Goal: Task Accomplishment & Management: Manage account settings

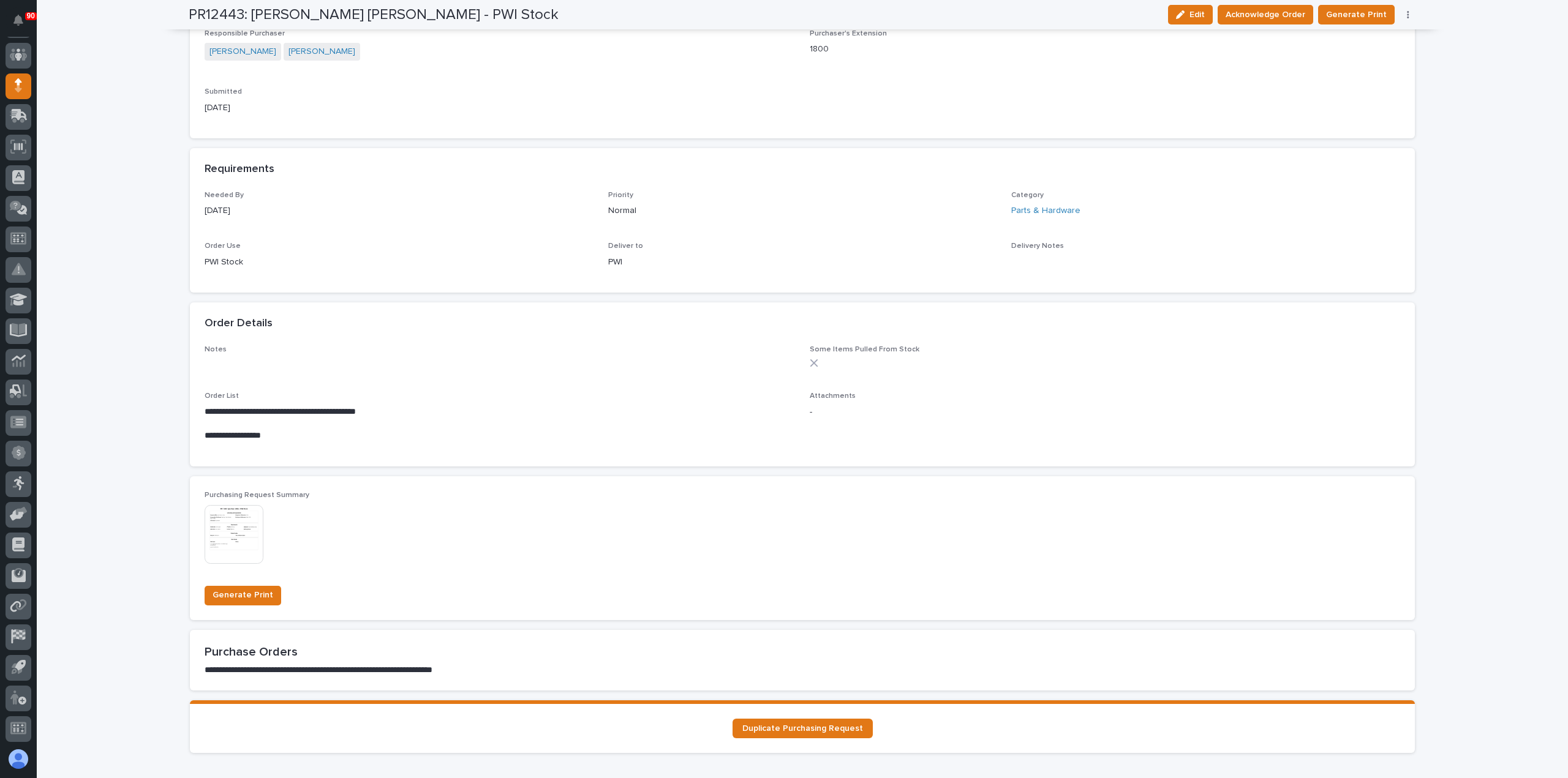
scroll to position [490, 0]
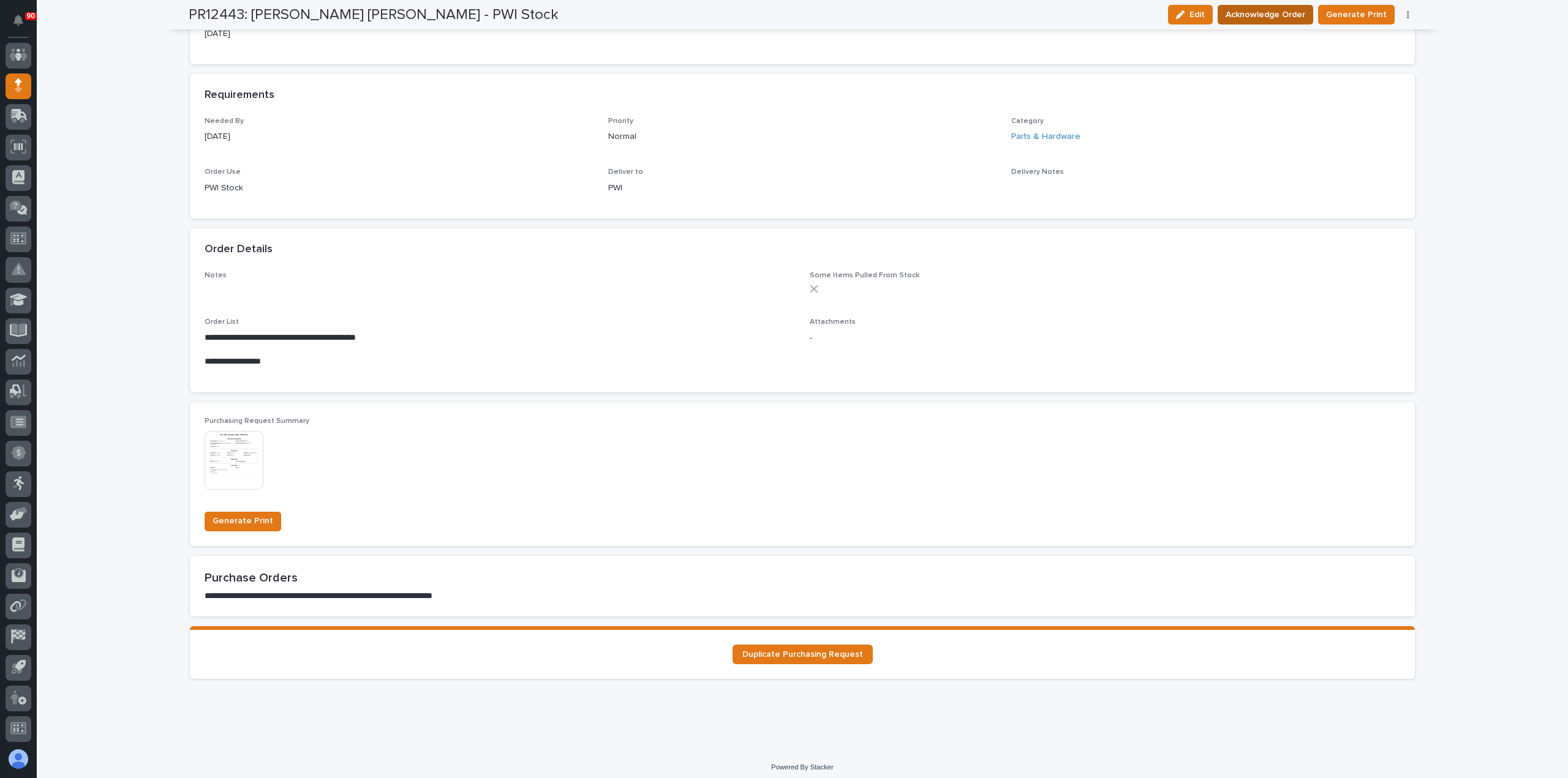
click at [1288, 14] on span "Acknowledge Order" at bounding box center [1265, 14] width 79 height 14
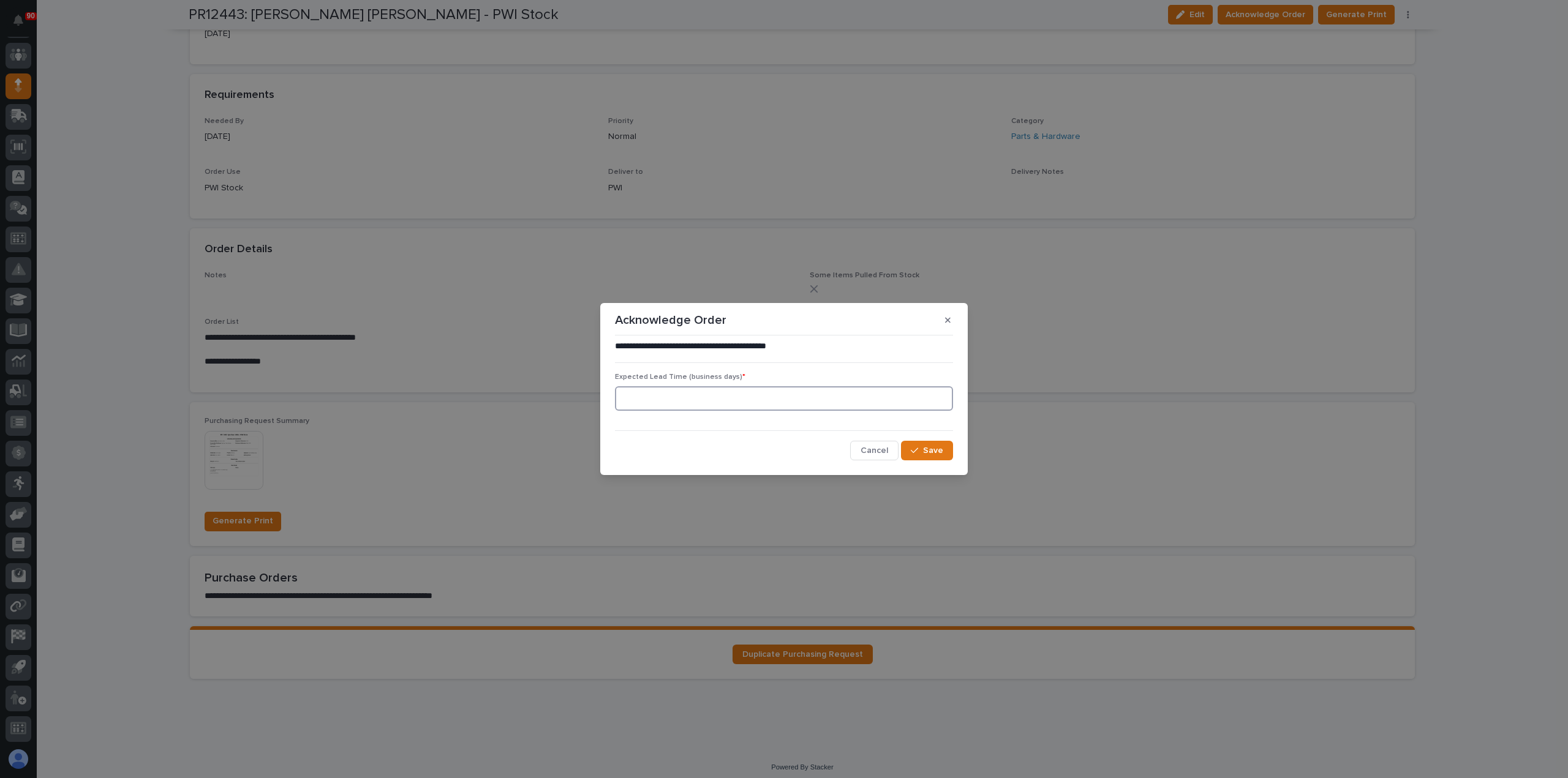
click at [761, 398] on input at bounding box center [783, 398] width 338 height 24
type input "3"
click at [937, 451] on span "Save" at bounding box center [933, 451] width 20 height 11
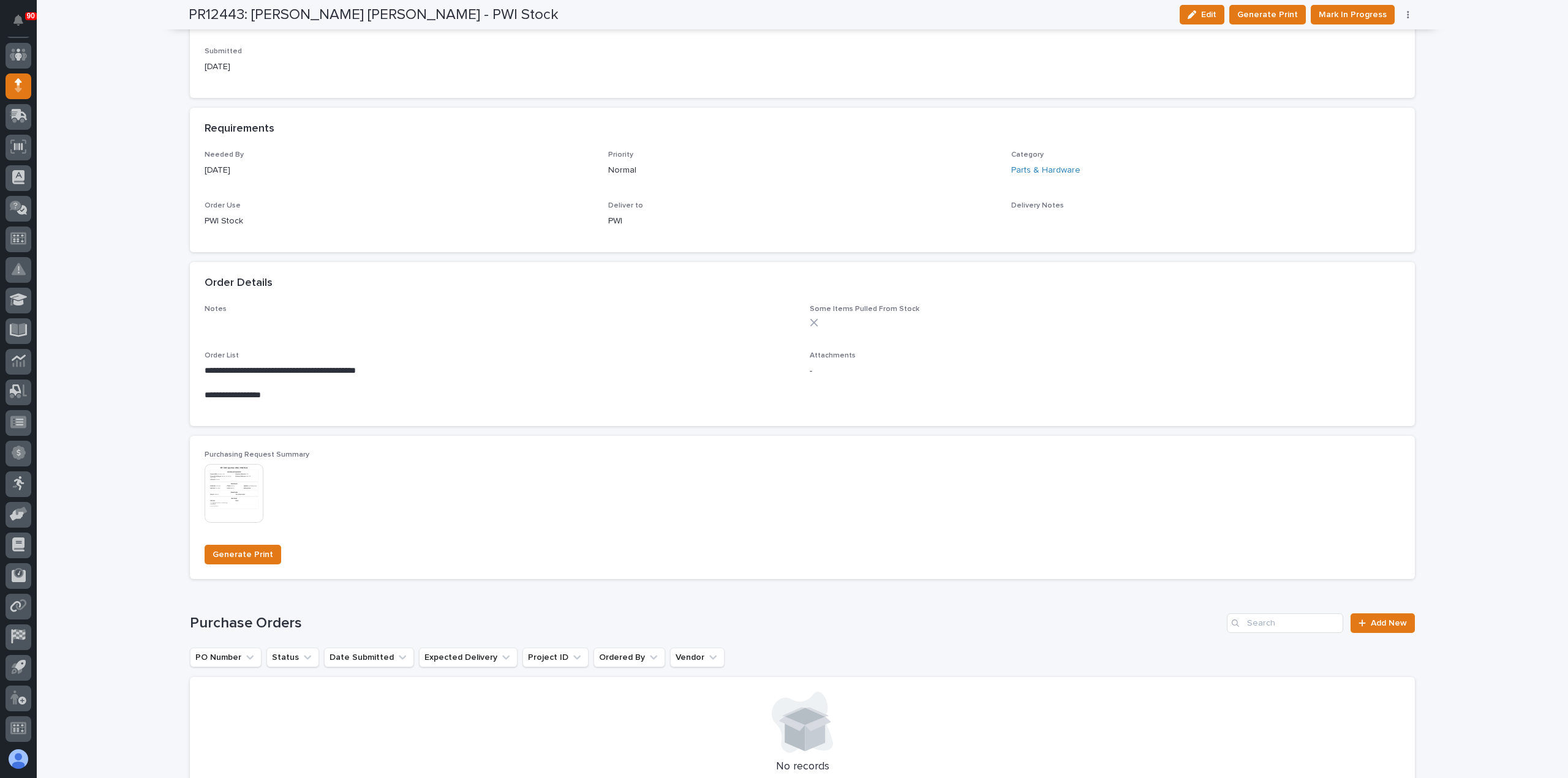
scroll to position [595, 0]
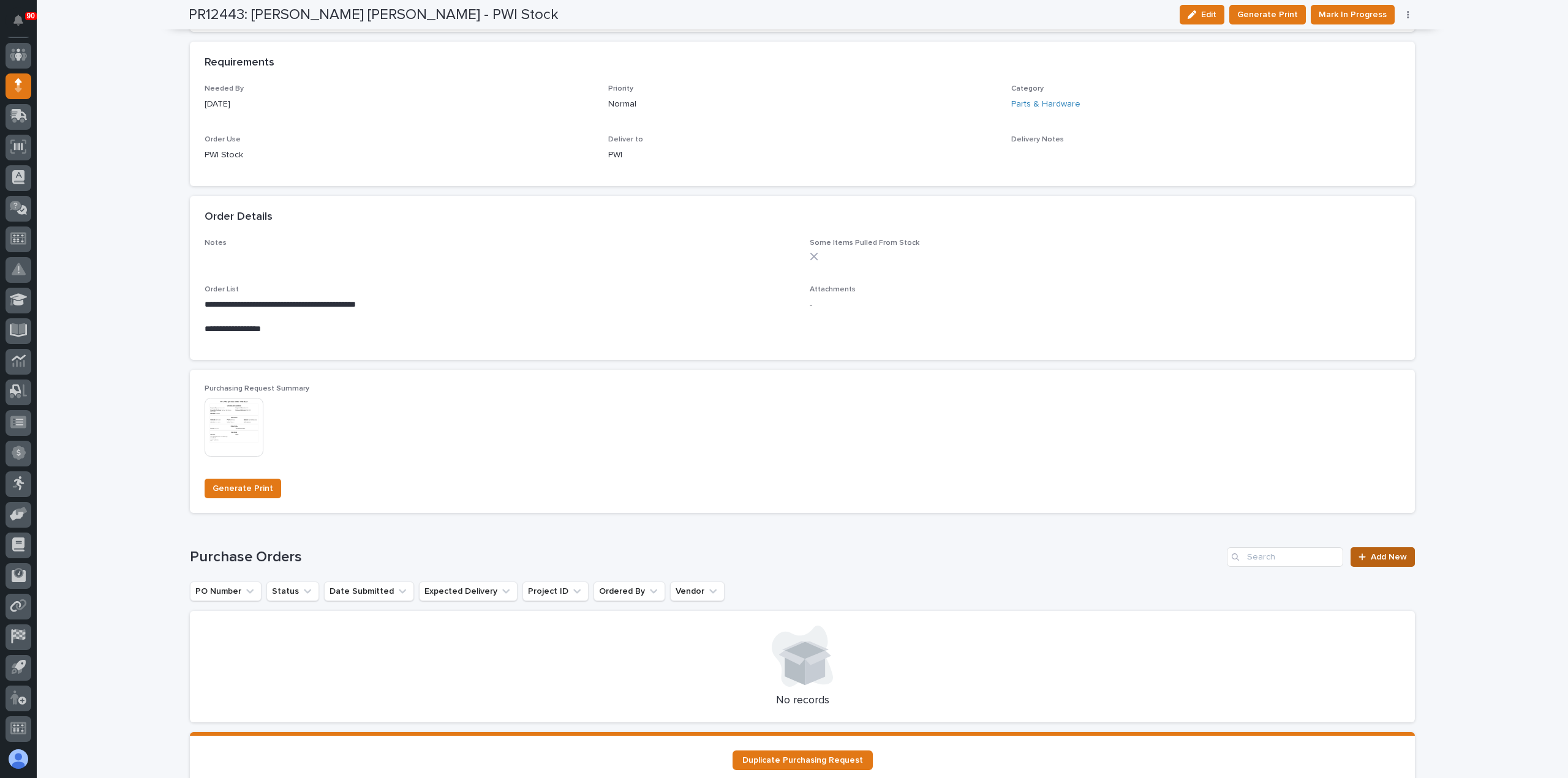
click at [1394, 550] on link "Add New" at bounding box center [1382, 557] width 64 height 20
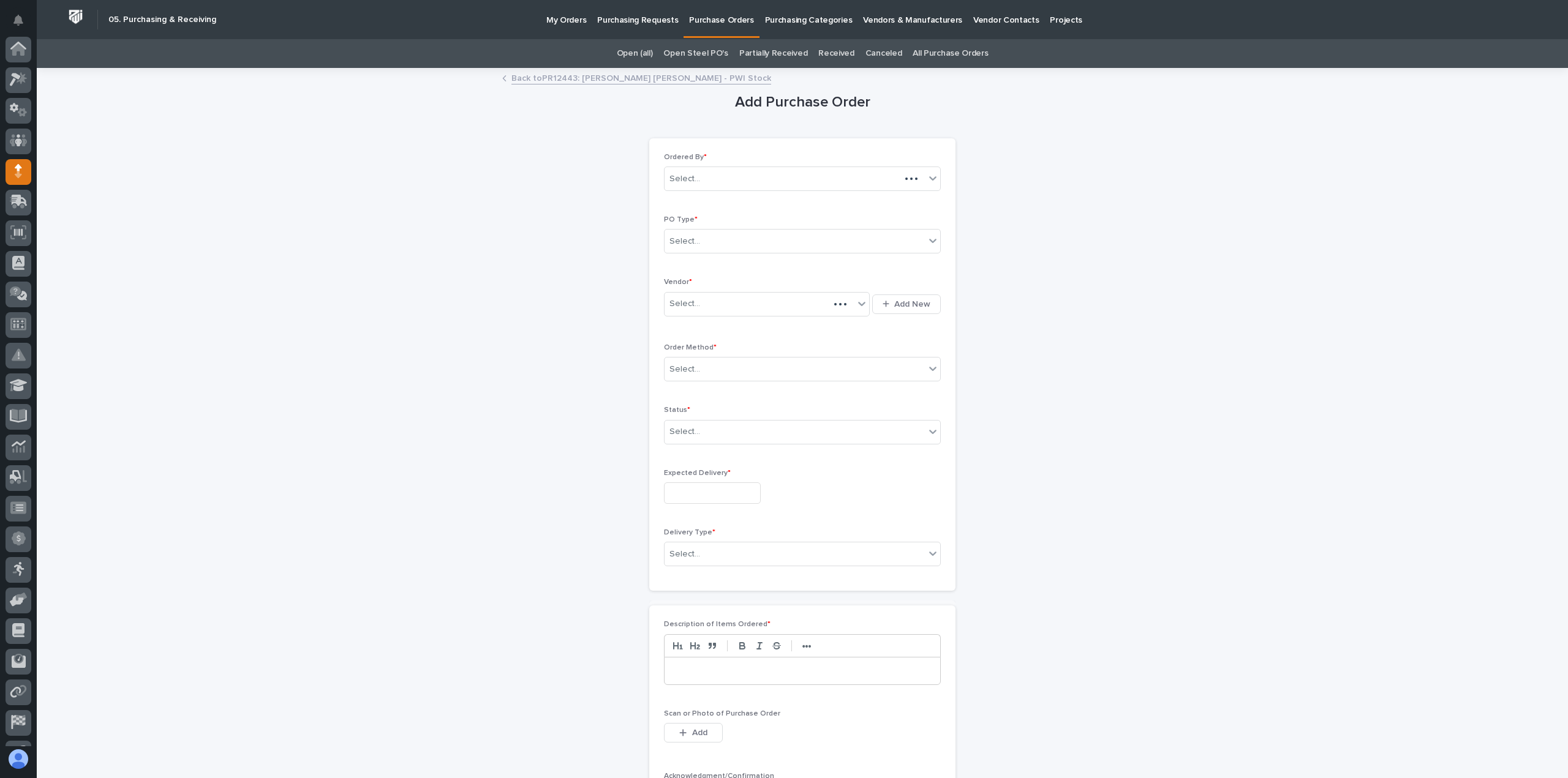
scroll to position [85, 0]
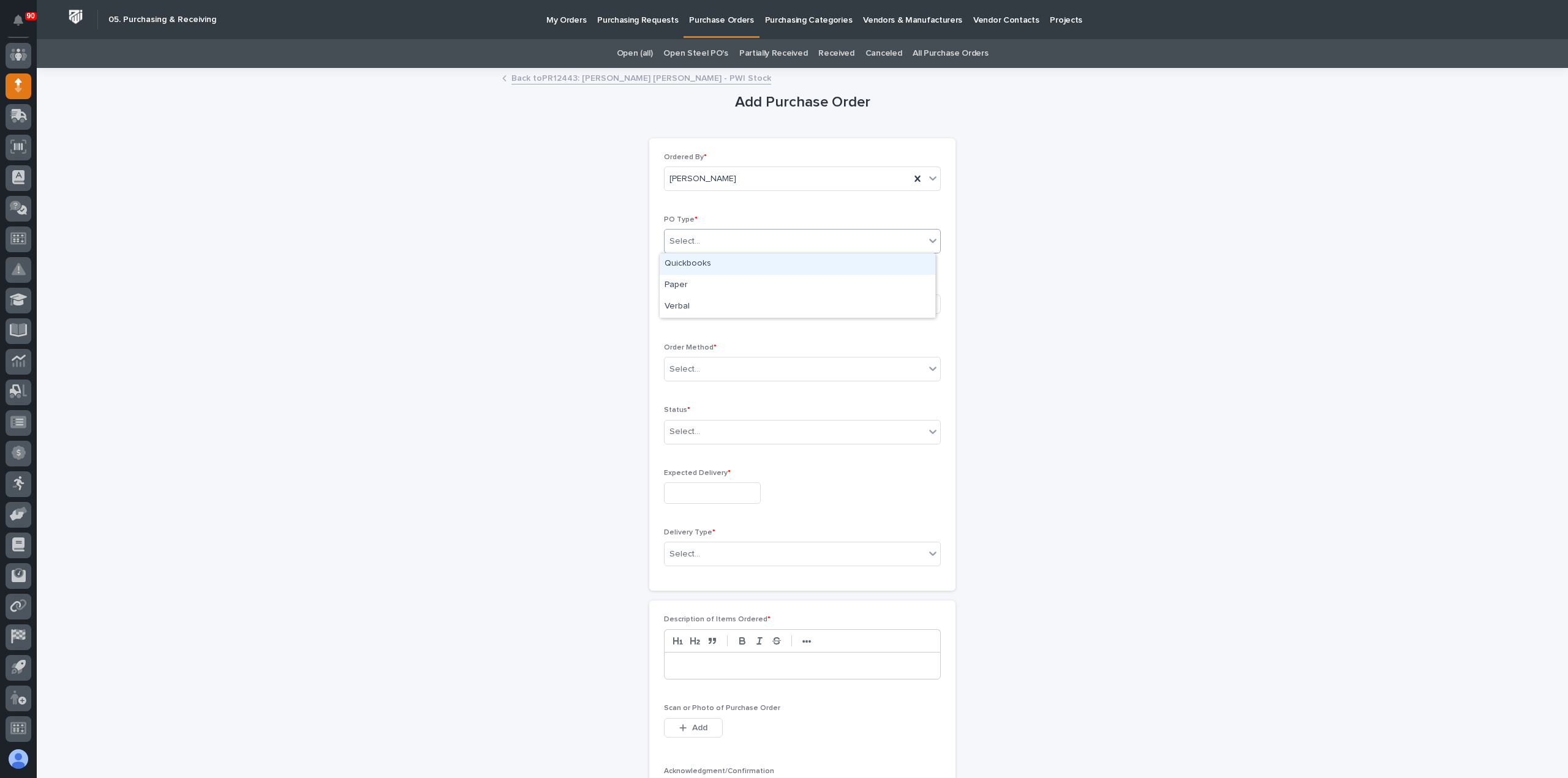
click at [717, 237] on div "Select..." at bounding box center [795, 241] width 260 height 20
click at [701, 279] on div "Paper" at bounding box center [797, 286] width 275 height 21
click at [714, 300] on div "Select..." at bounding box center [759, 304] width 189 height 20
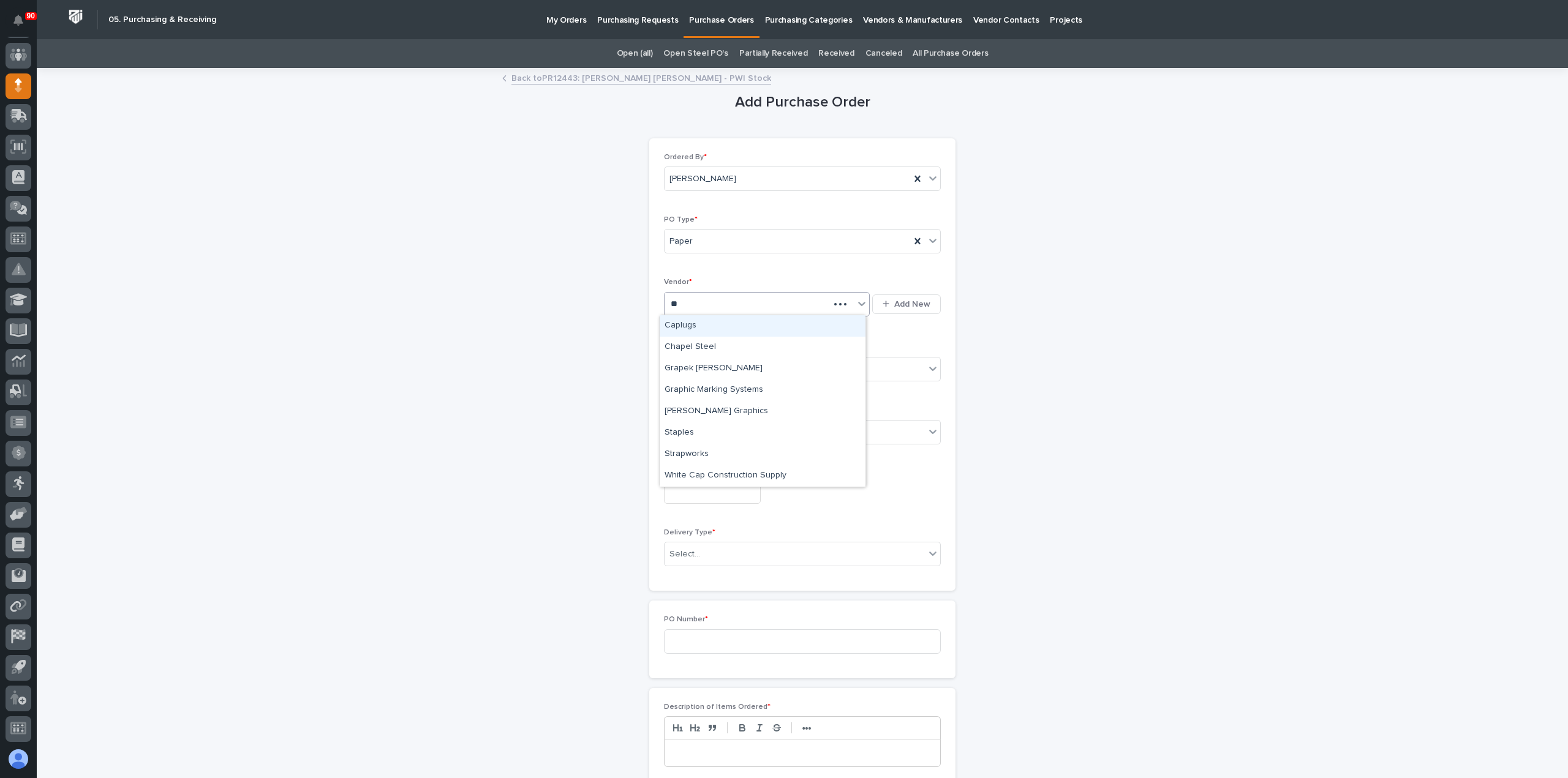
type input "*"
type input "****"
click at [683, 327] on div "Zoro" at bounding box center [762, 326] width 206 height 21
click at [714, 352] on div "Order Method * Select..." at bounding box center [802, 367] width 277 height 48
click at [713, 365] on div "Select..." at bounding box center [795, 369] width 260 height 20
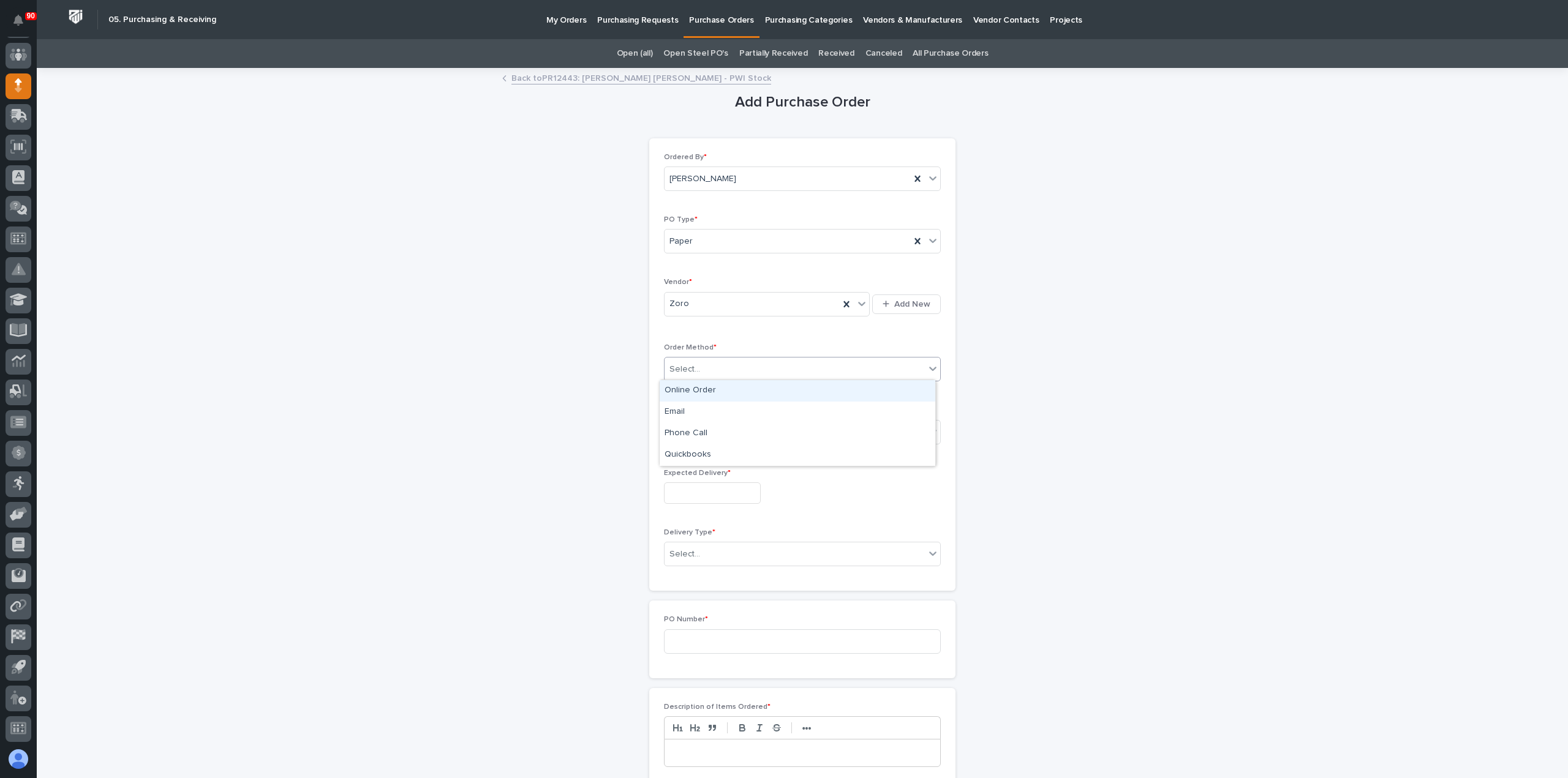
click at [703, 386] on div "Online Order" at bounding box center [797, 391] width 275 height 21
click at [721, 430] on div "Select..." at bounding box center [795, 432] width 260 height 20
drag, startPoint x: 677, startPoint y: 460, endPoint x: 675, endPoint y: 472, distance: 12.2
click at [671, 470] on div "Submitted" at bounding box center [797, 475] width 275 height 21
click at [689, 479] on div "Expected Delivery *" at bounding box center [802, 491] width 277 height 45
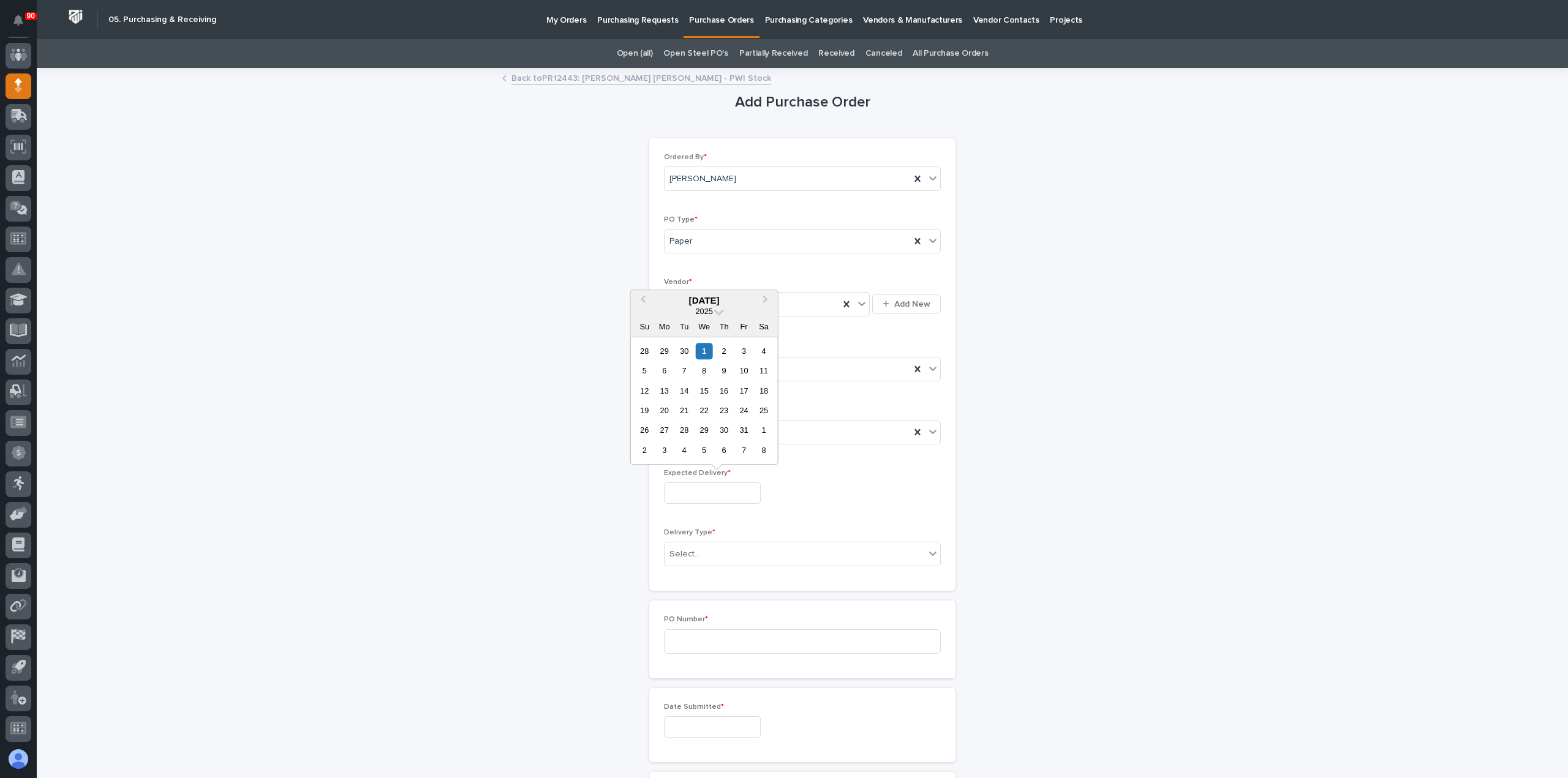
click at [689, 487] on input "text" at bounding box center [712, 493] width 97 height 21
click at [665, 368] on div "6" at bounding box center [664, 371] width 17 height 17
type input "**********"
click at [727, 550] on div "Select..." at bounding box center [795, 554] width 260 height 20
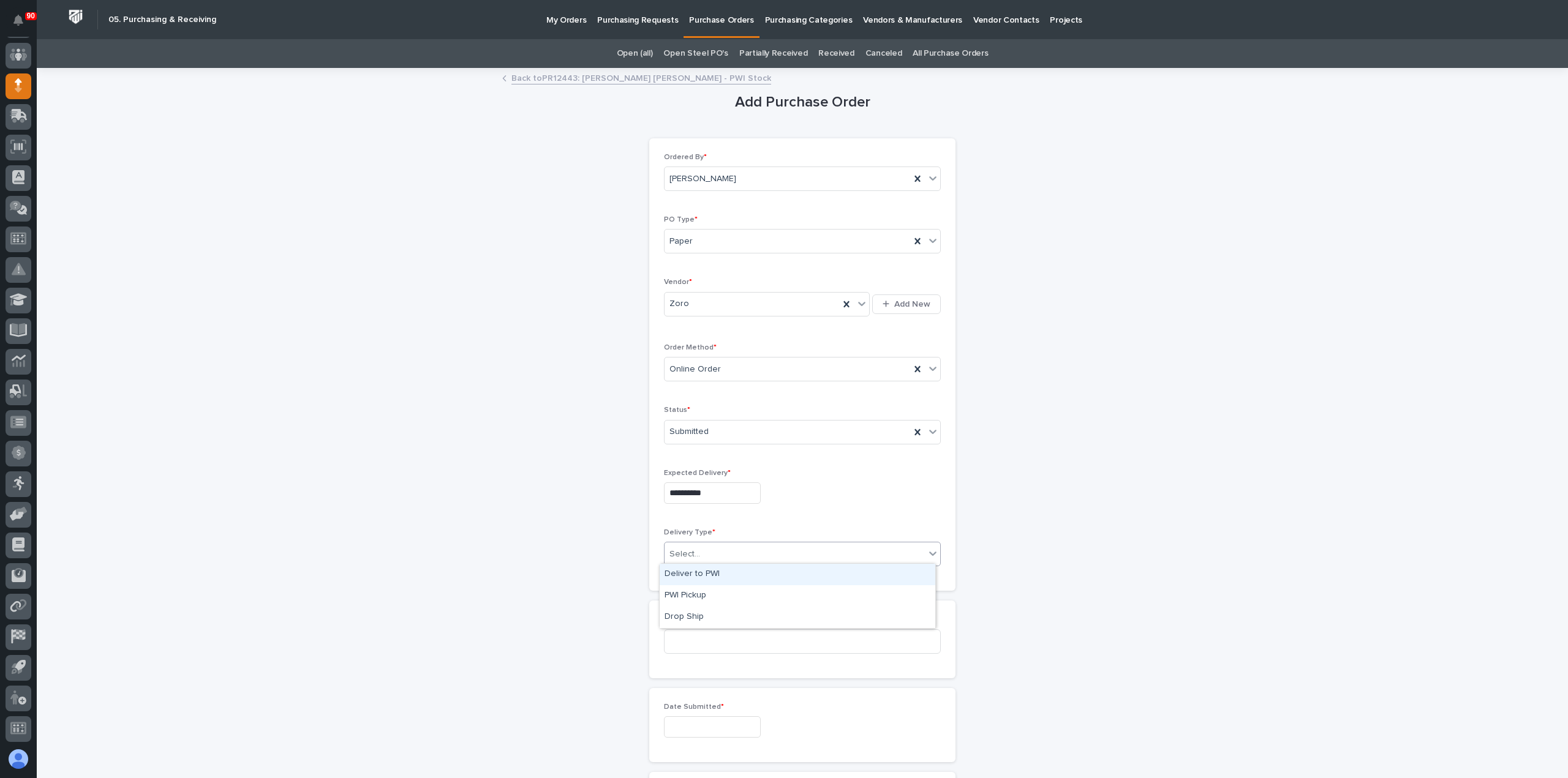
click at [699, 575] on div "Deliver to PWI" at bounding box center [797, 575] width 275 height 21
drag, startPoint x: 703, startPoint y: 637, endPoint x: 714, endPoint y: 640, distance: 11.4
click at [714, 640] on input at bounding box center [802, 642] width 277 height 24
type input "19036"
click at [733, 727] on input "text" at bounding box center [712, 727] width 97 height 21
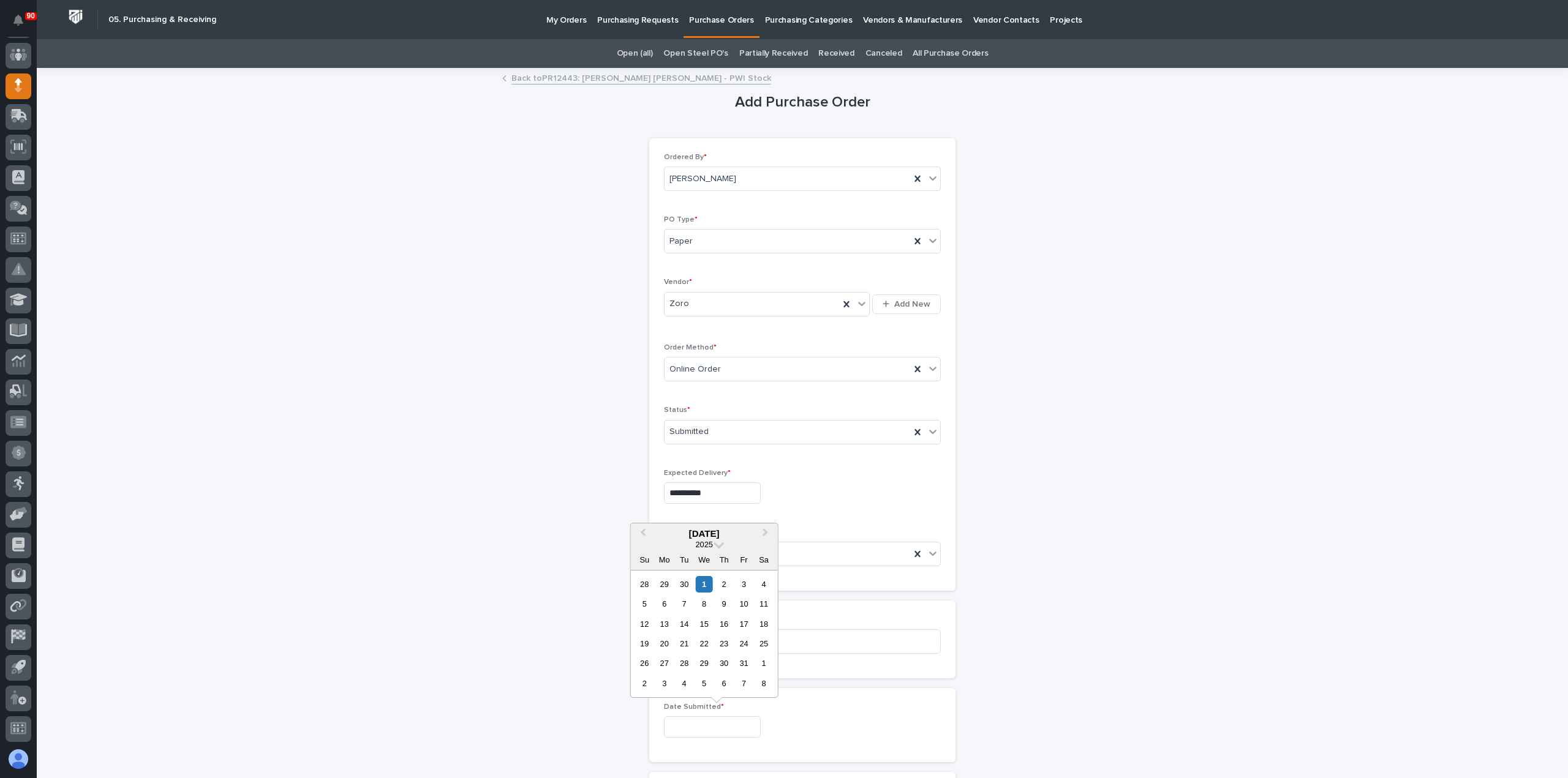
click at [708, 581] on div "1" at bounding box center [704, 584] width 17 height 17
type input "**********"
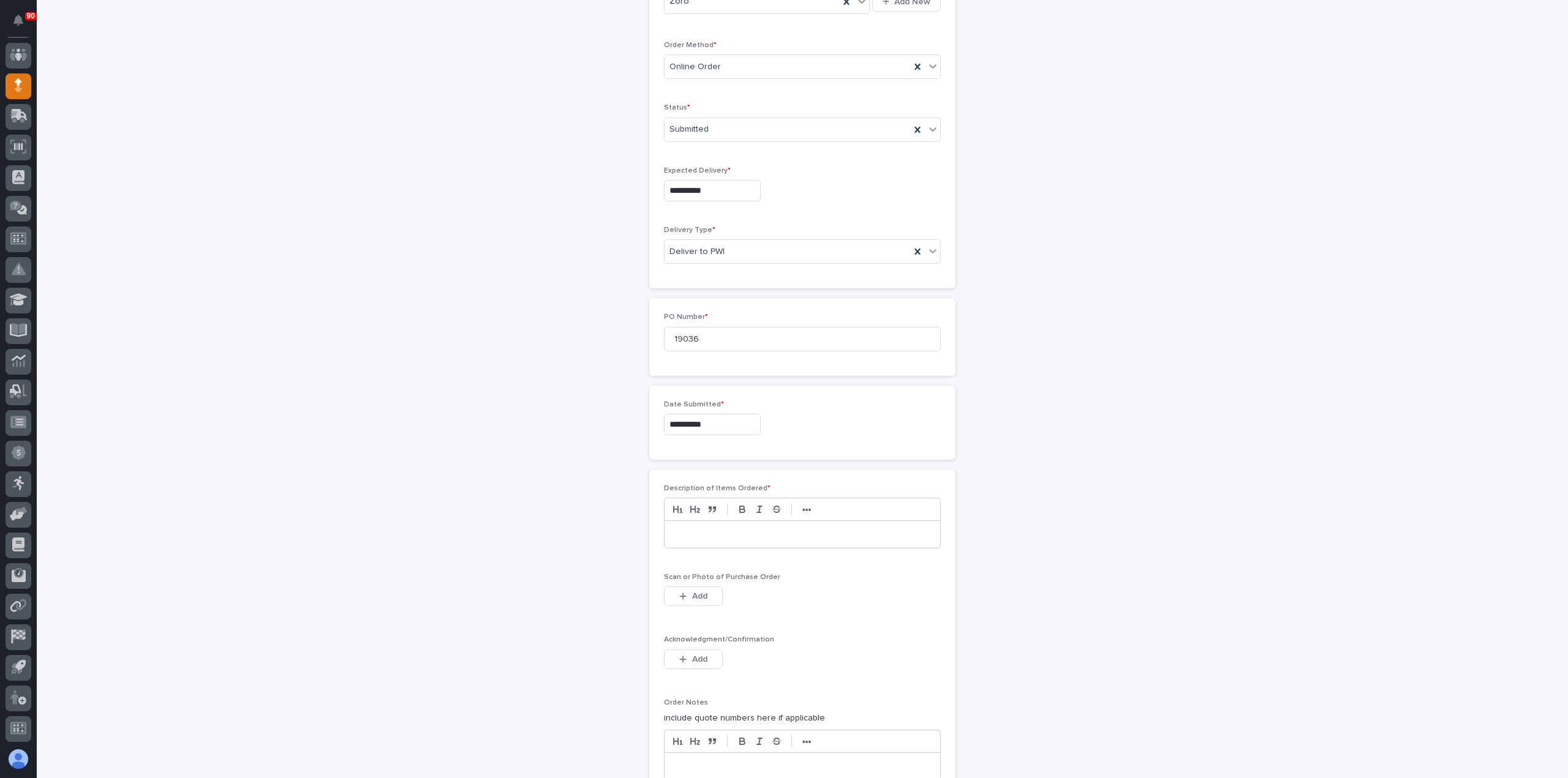
scroll to position [306, 0]
click at [773, 525] on p at bounding box center [802, 531] width 257 height 12
click at [692, 591] on span "Add" at bounding box center [699, 593] width 15 height 11
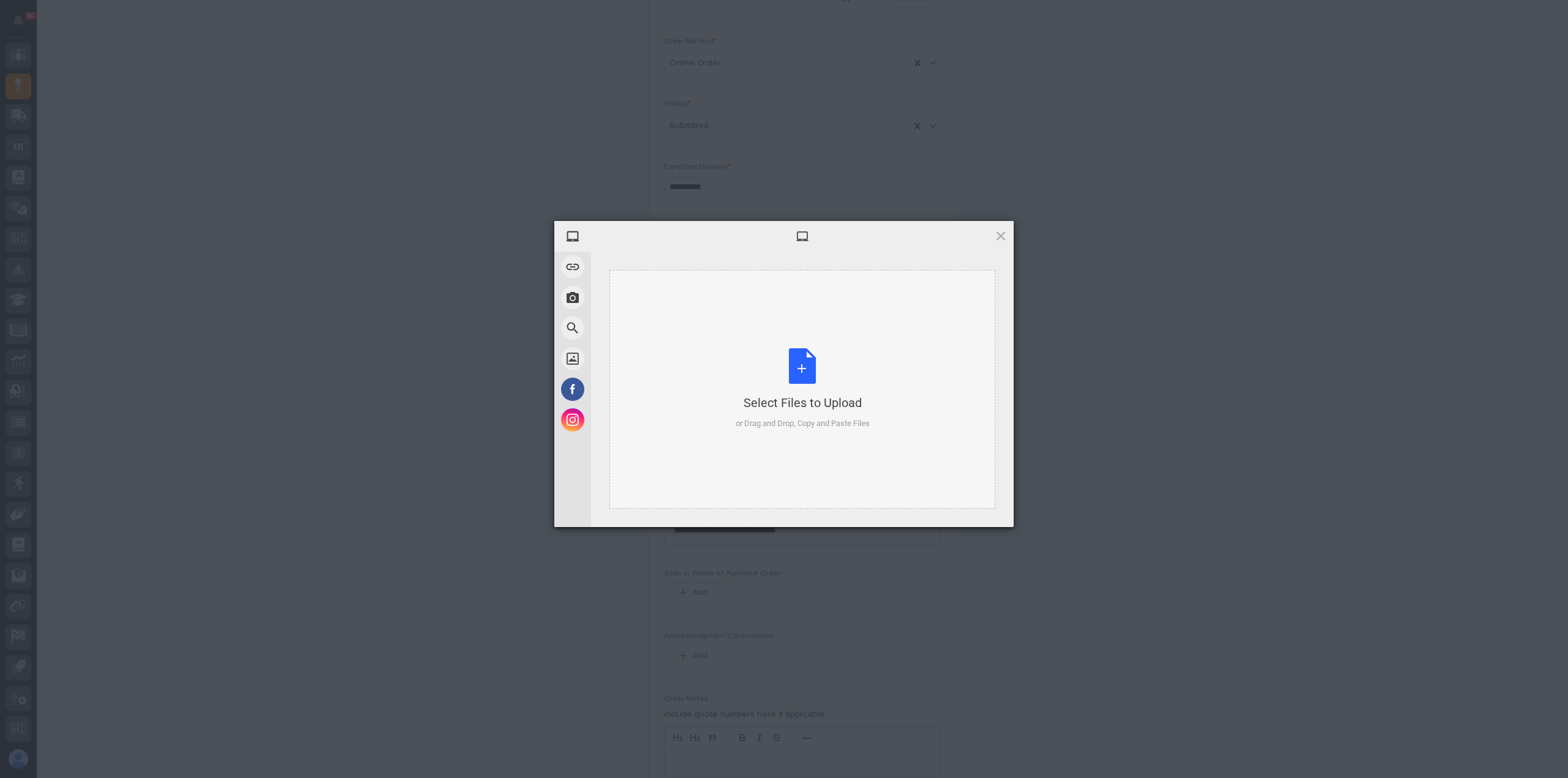
click at [810, 364] on div "Select Files to Upload or Drag and Drop, Copy and Paste Files" at bounding box center [802, 389] width 134 height 82
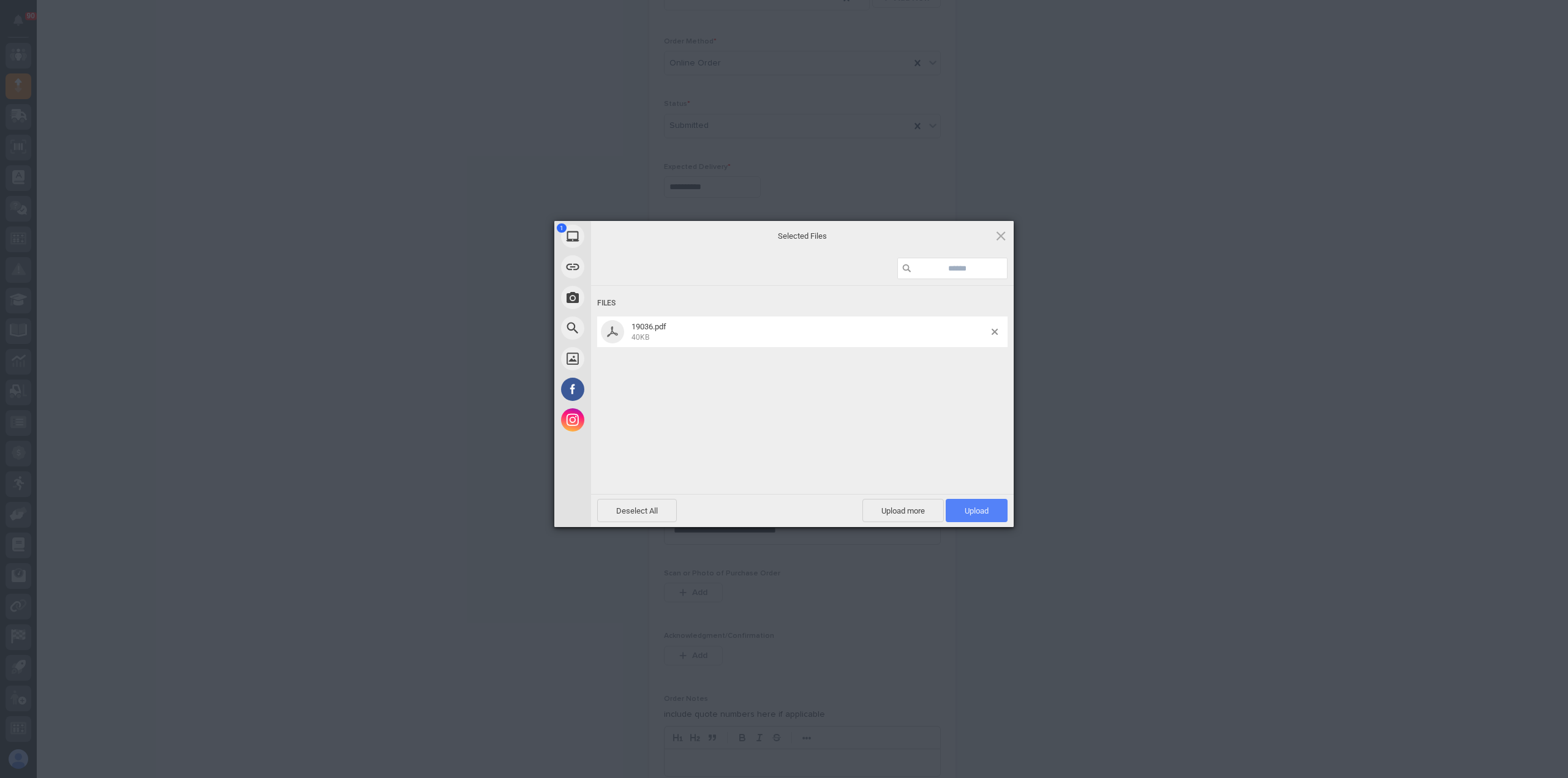
click at [985, 515] on span "Upload 1" at bounding box center [977, 511] width 24 height 9
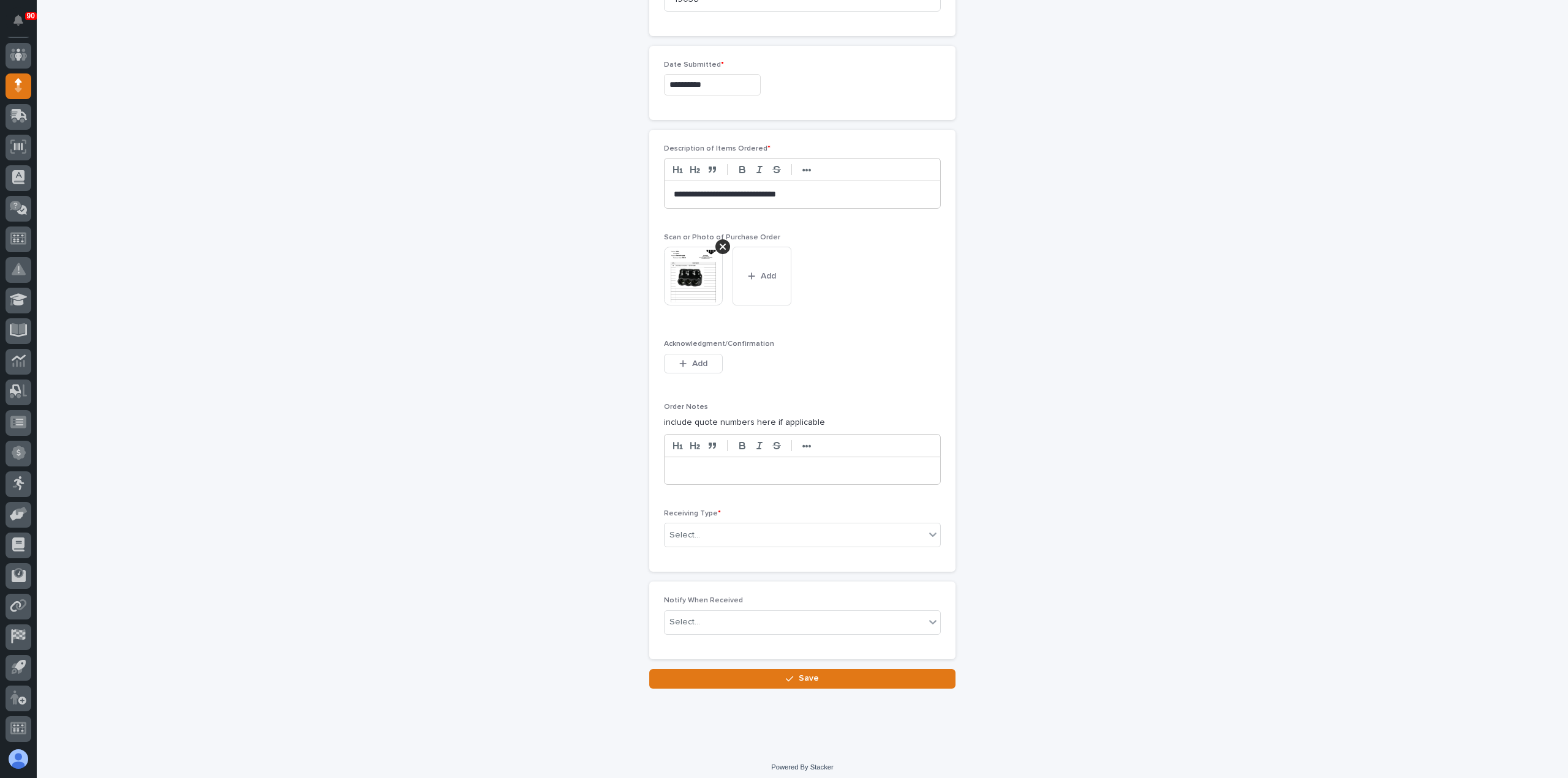
scroll to position [643, 0]
click at [736, 527] on div "Select..." at bounding box center [795, 535] width 260 height 20
click at [696, 621] on div "Deliver to" at bounding box center [797, 618] width 275 height 21
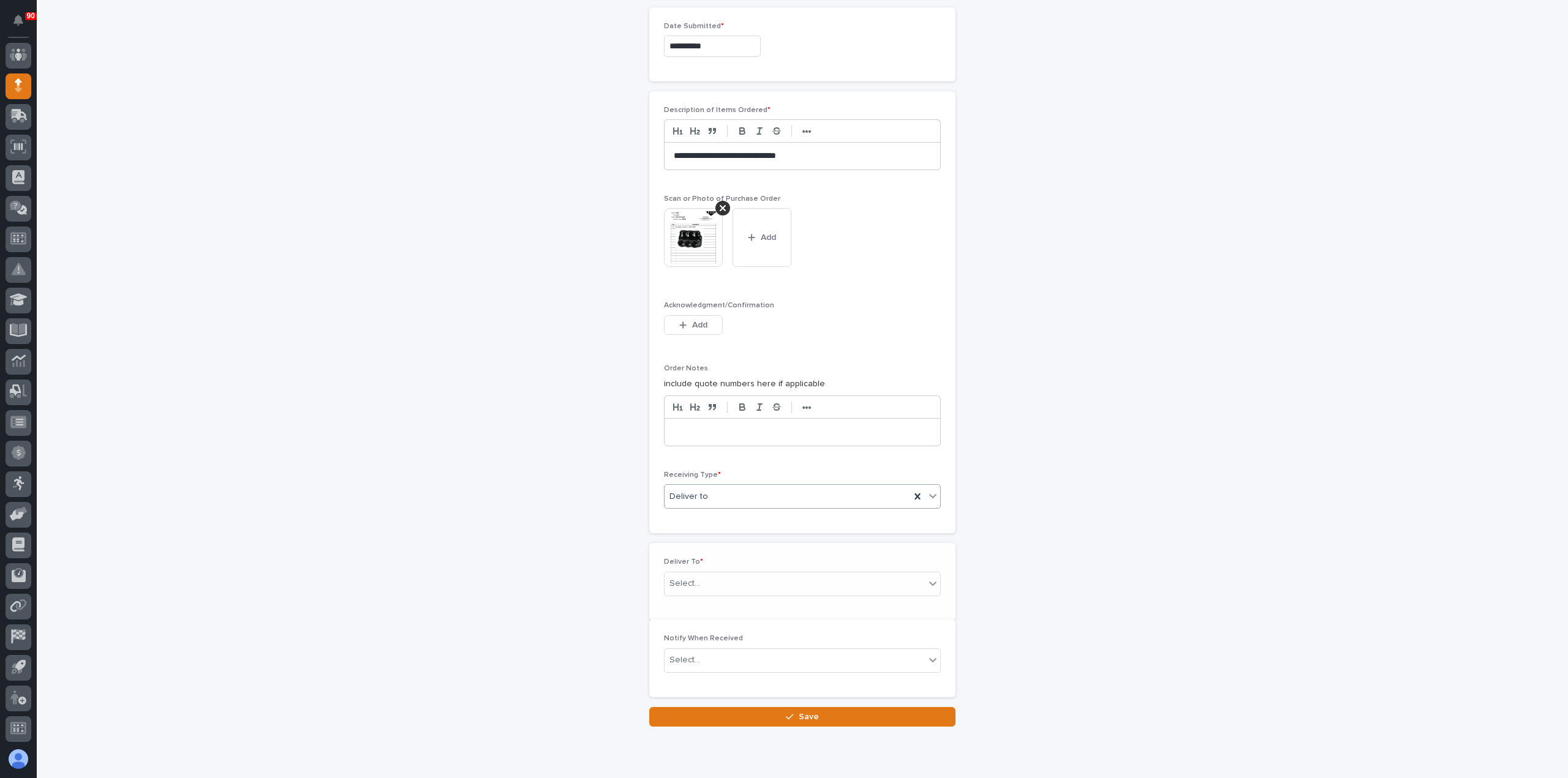
scroll to position [687, 0]
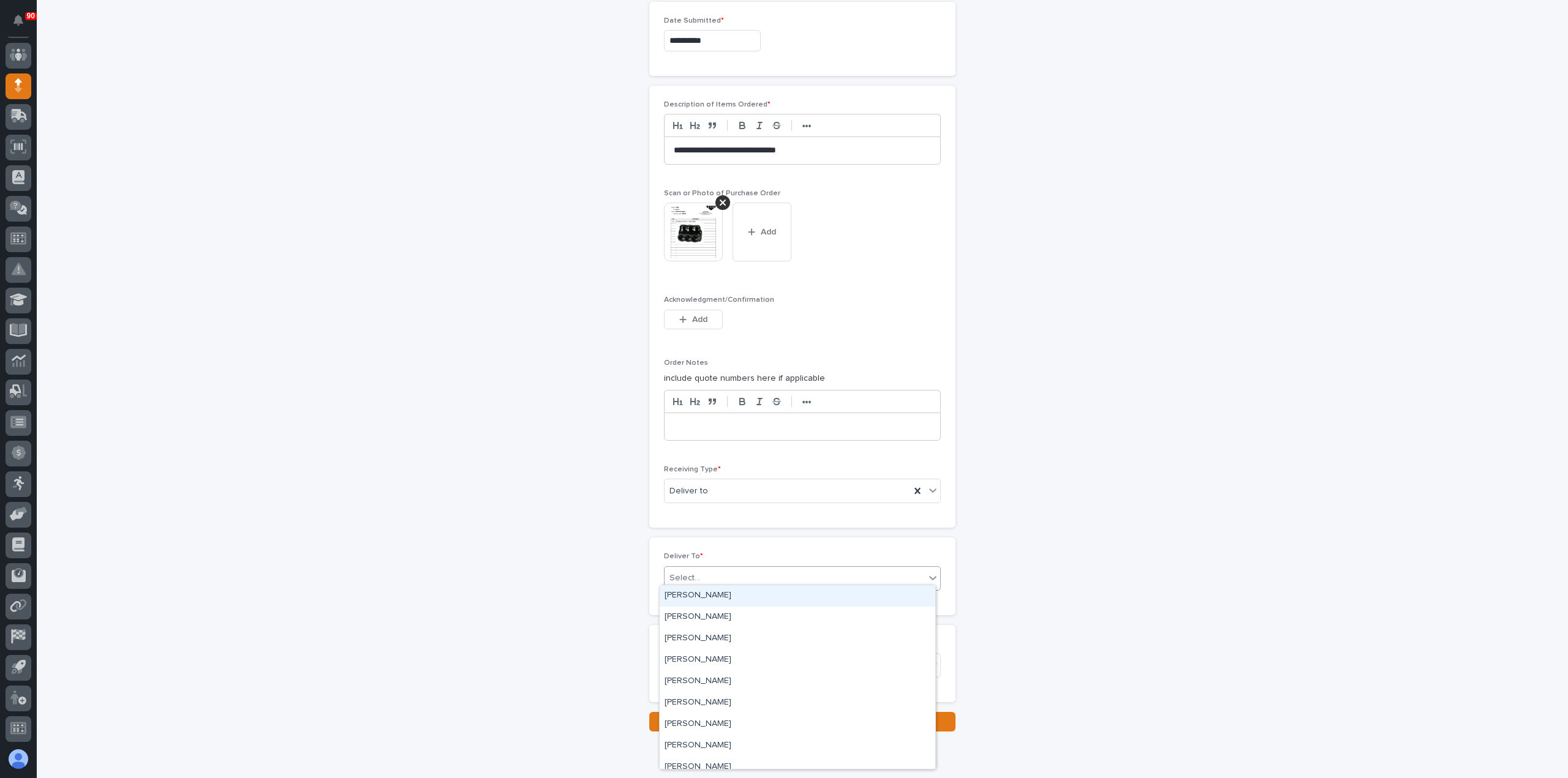
click at [729, 570] on div "Select..." at bounding box center [795, 578] width 260 height 20
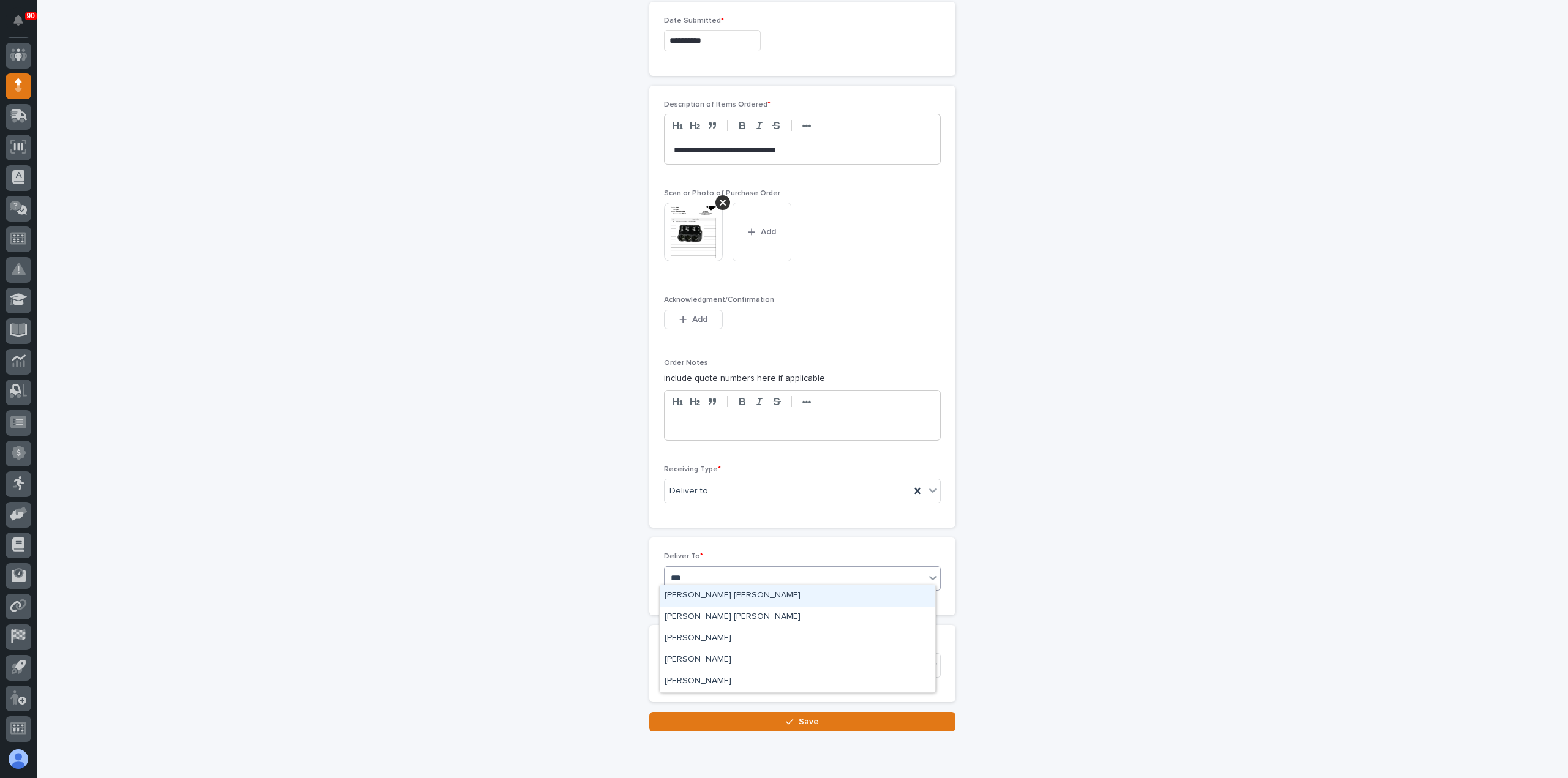
type input "****"
click at [724, 611] on div "[PERSON_NAME] [PERSON_NAME]" at bounding box center [797, 618] width 275 height 21
click at [798, 717] on span "Save" at bounding box center [808, 722] width 20 height 11
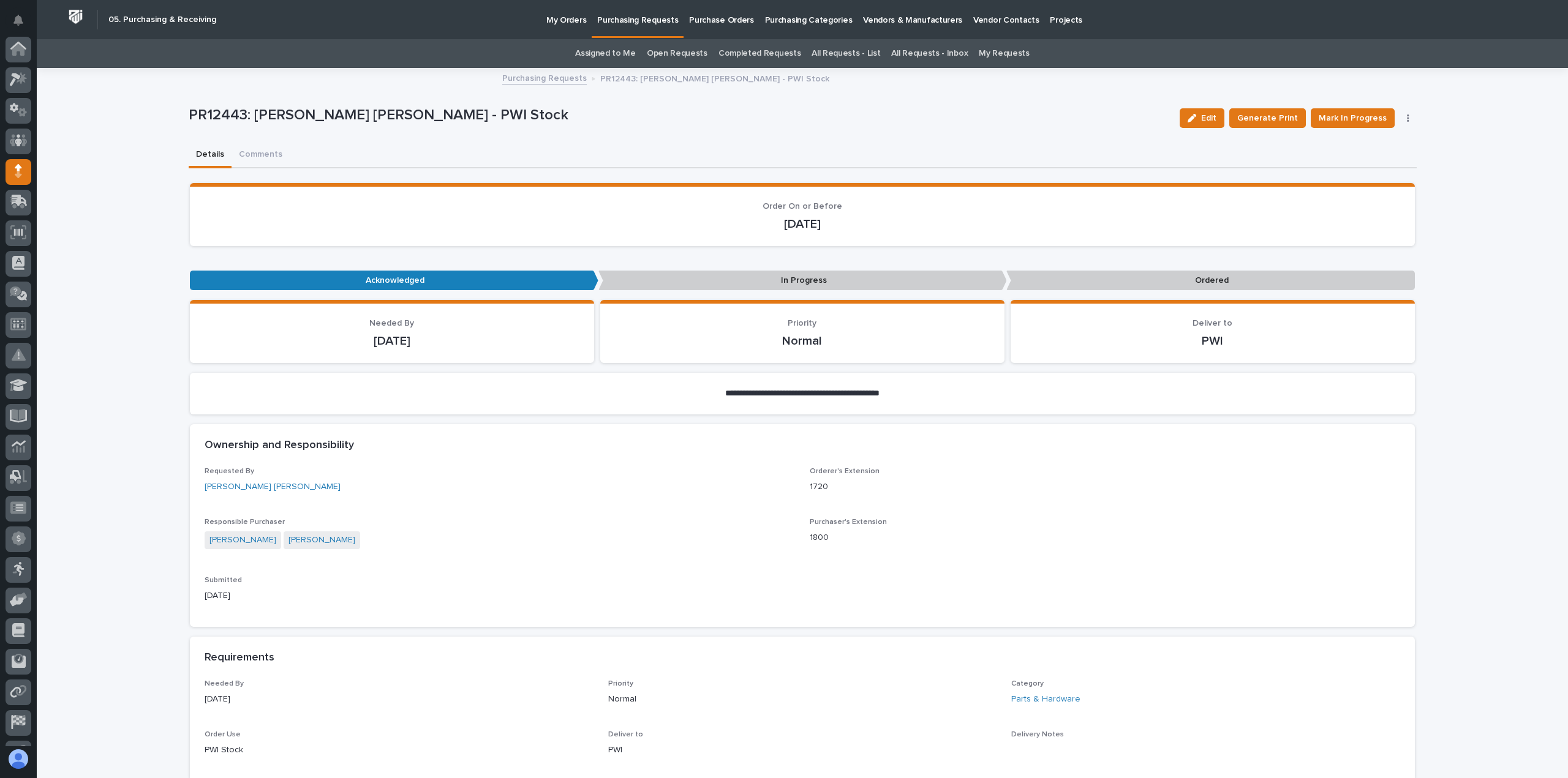
scroll to position [85, 0]
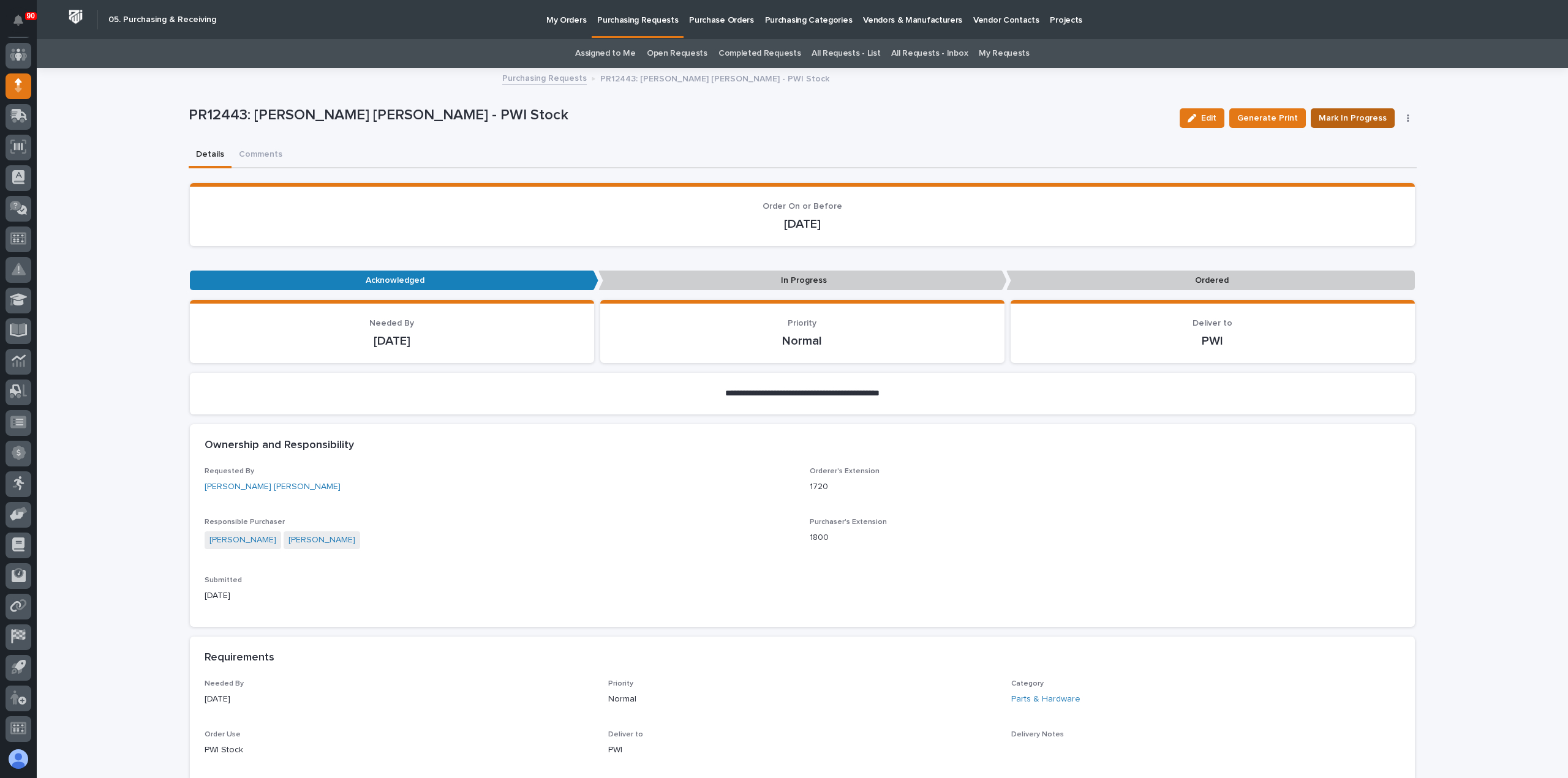
click at [1350, 119] on span "Mark In Progress" at bounding box center [1353, 118] width 68 height 14
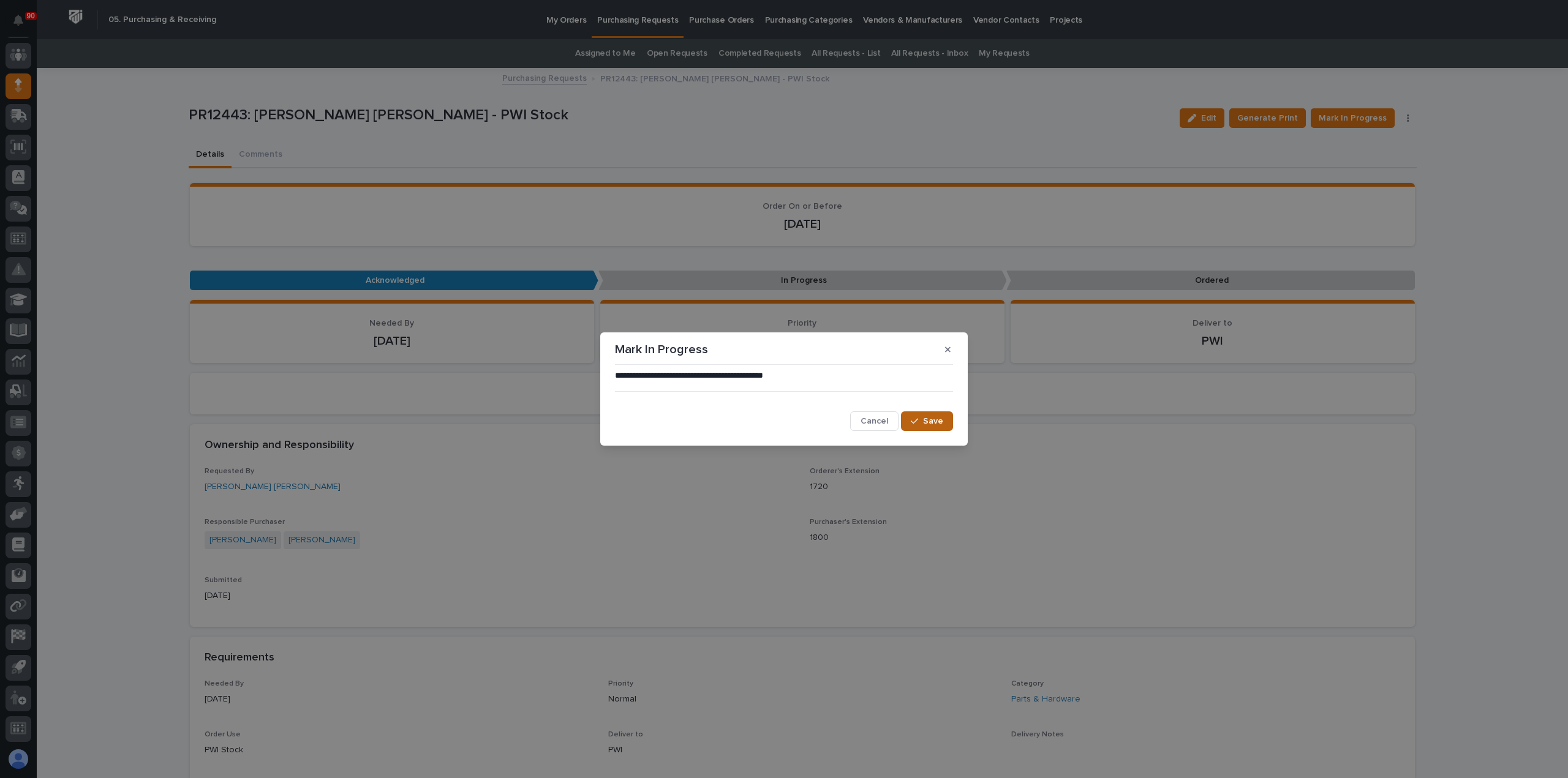
click at [918, 420] on icon "button" at bounding box center [914, 421] width 8 height 8
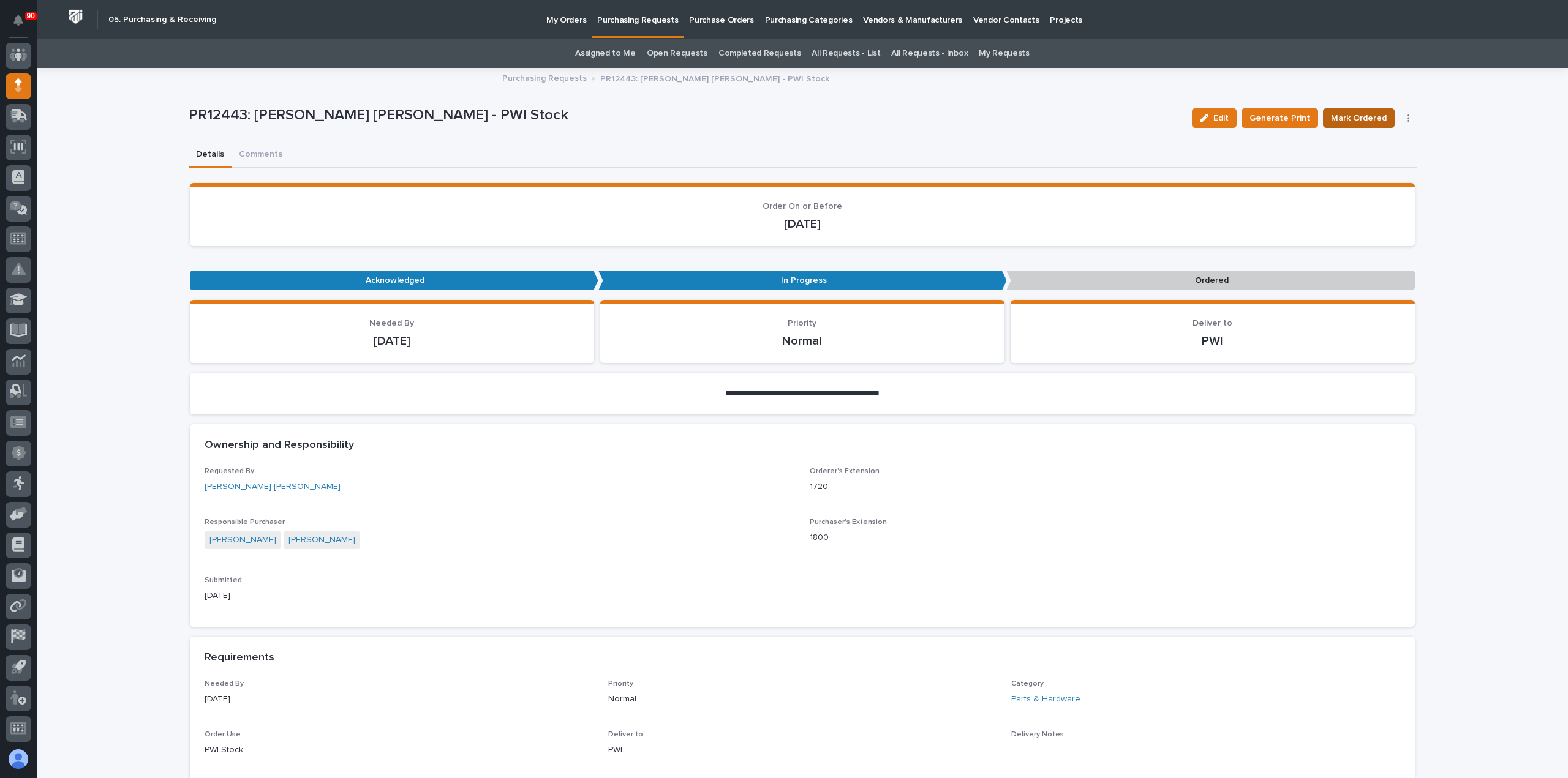
click at [1339, 114] on span "Mark Ordered" at bounding box center [1359, 118] width 56 height 14
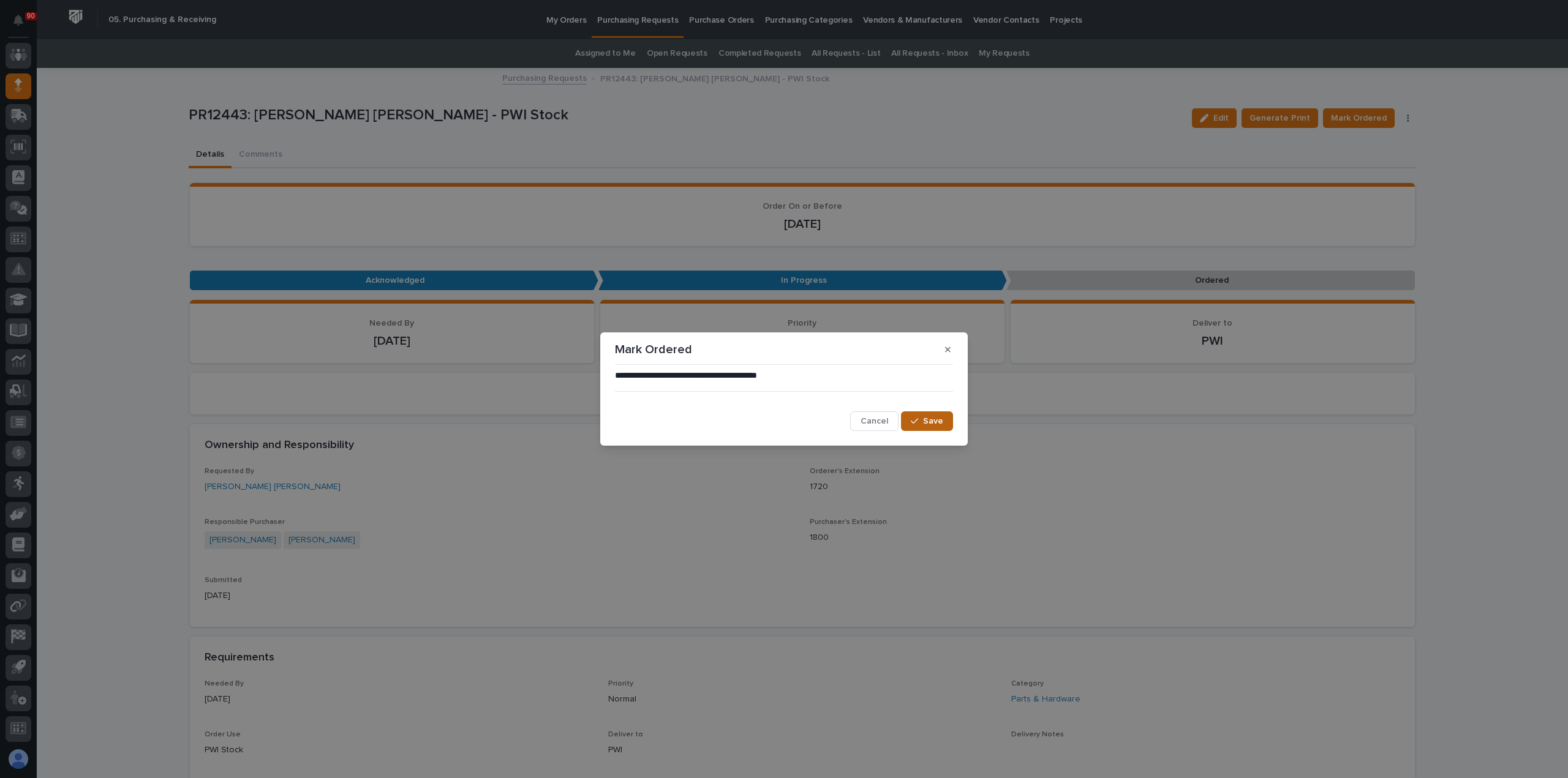
click at [930, 423] on span "Save" at bounding box center [933, 421] width 20 height 11
